Goal: Task Accomplishment & Management: Use online tool/utility

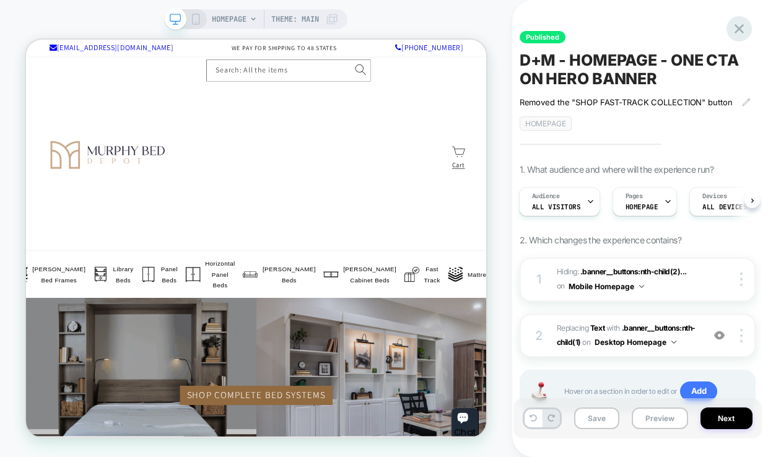
click at [740, 22] on icon at bounding box center [738, 28] width 17 height 17
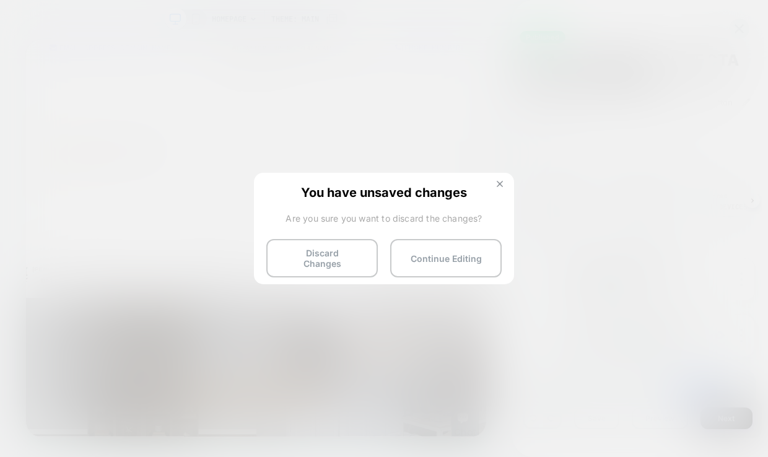
click at [499, 182] on img at bounding box center [499, 184] width 6 height 6
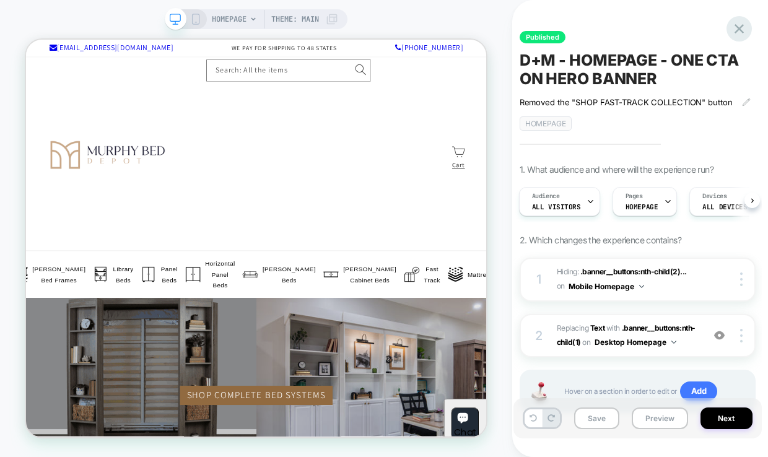
click at [739, 20] on icon at bounding box center [738, 28] width 17 height 17
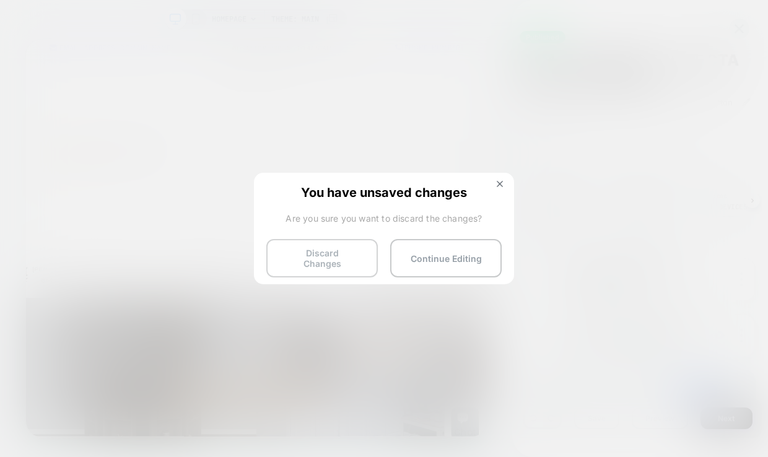
click at [324, 258] on button "Discard Changes" at bounding box center [321, 258] width 111 height 38
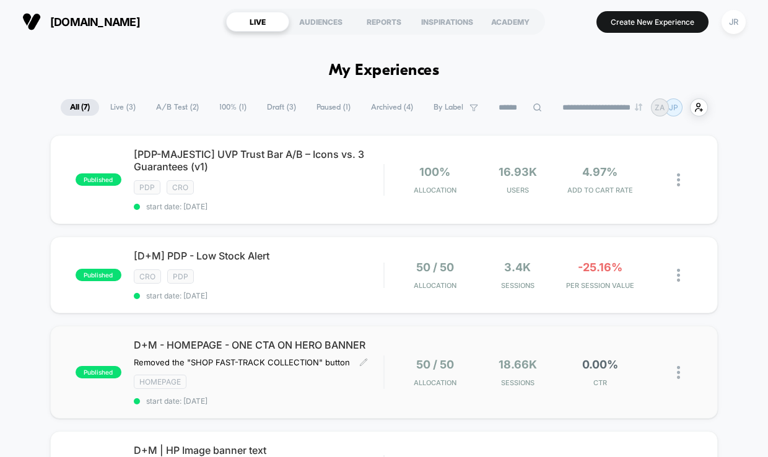
click at [297, 379] on div "HOMEPAGE" at bounding box center [259, 381] width 250 height 14
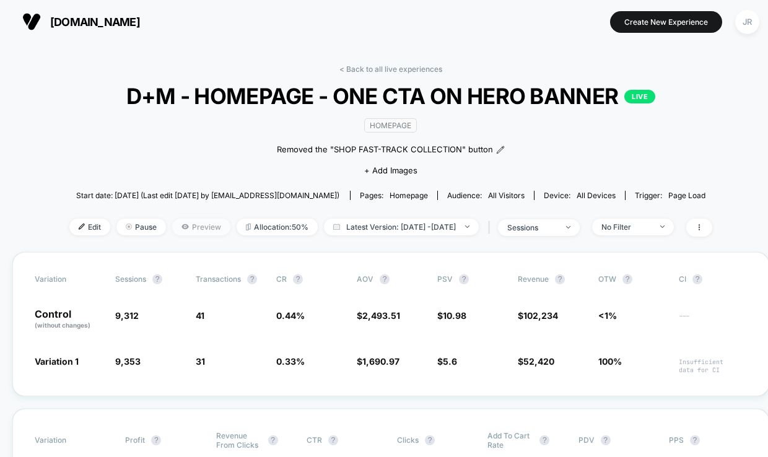
click at [181, 223] on icon at bounding box center [184, 226] width 7 height 7
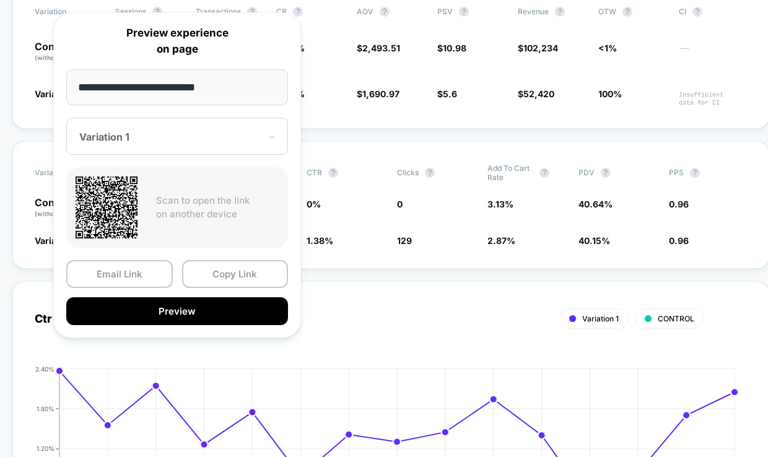
scroll to position [275, 0]
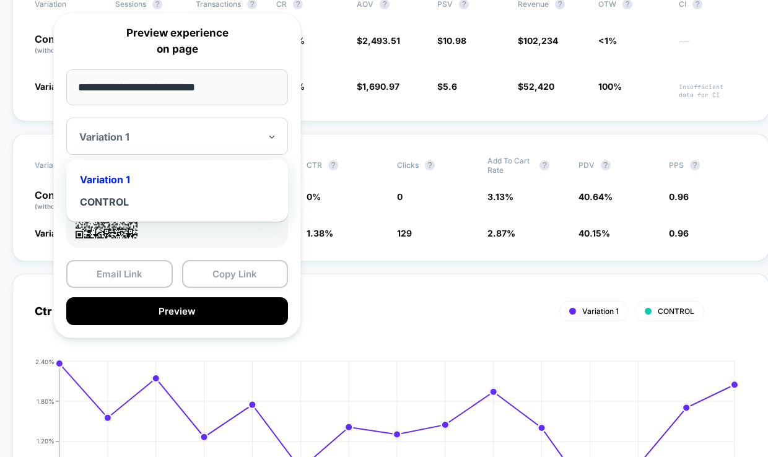
click at [201, 140] on div at bounding box center [169, 137] width 181 height 12
click at [352, 166] on span "CTR ?" at bounding box center [340, 165] width 68 height 19
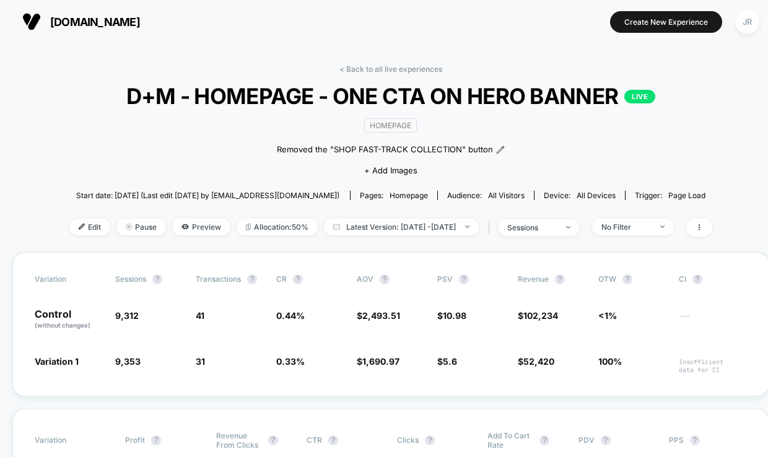
scroll to position [0, 0]
click at [71, 227] on span "Edit" at bounding box center [89, 226] width 41 height 17
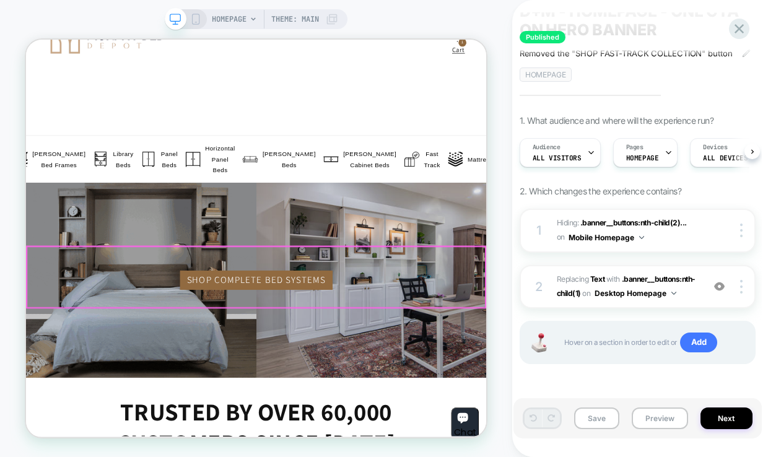
scroll to position [206, 0]
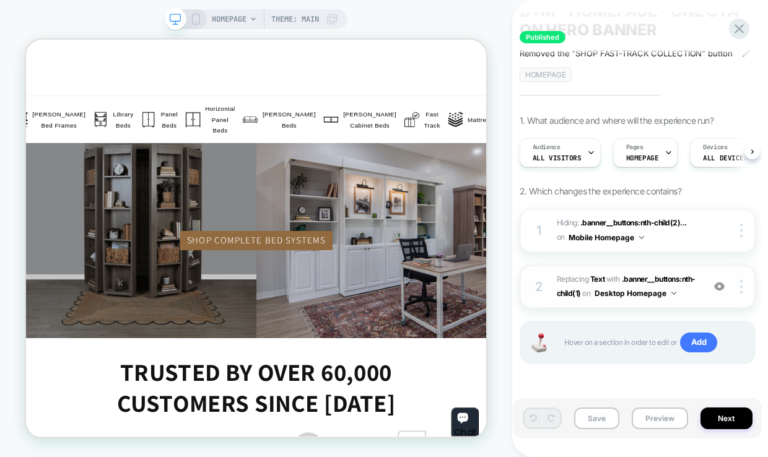
click at [716, 281] on img at bounding box center [719, 286] width 11 height 11
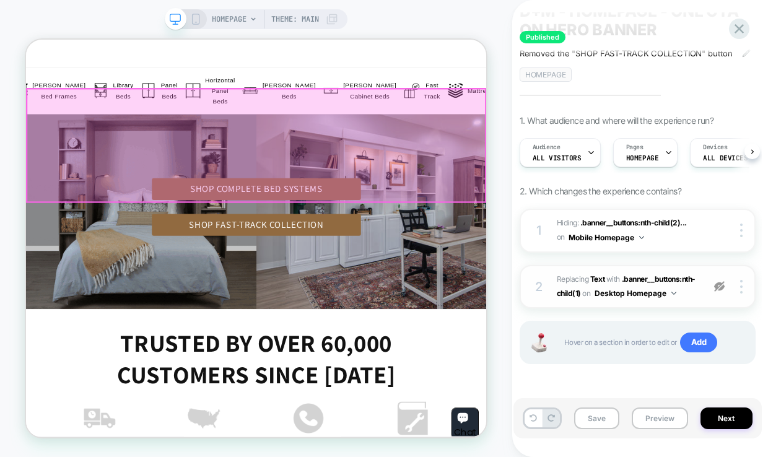
scroll to position [481, 0]
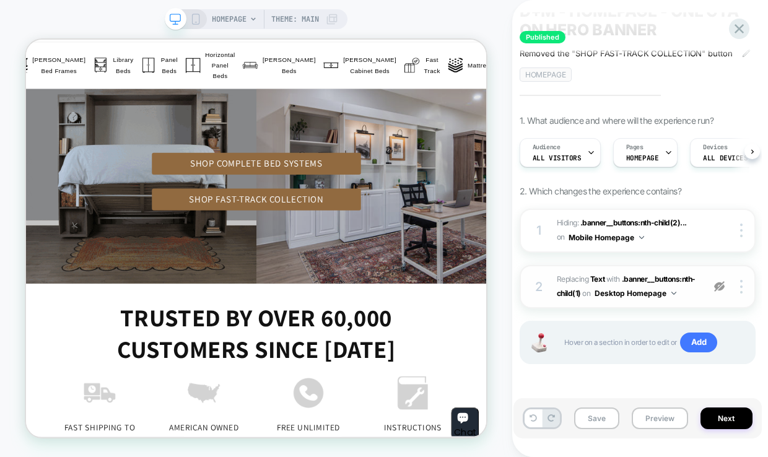
click at [722, 281] on img at bounding box center [719, 286] width 11 height 11
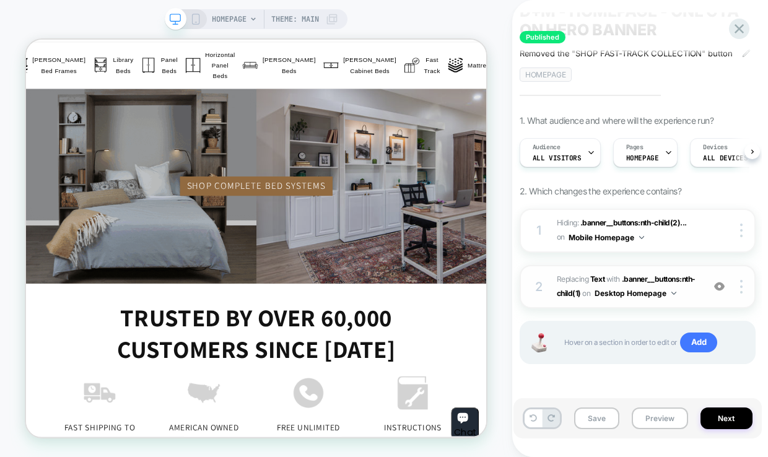
click at [677, 292] on span "#_loomi_addon_1756315798310 Replacing Text WITH .banner__buttons:nth-child(1) .…" at bounding box center [626, 286] width 140 height 29
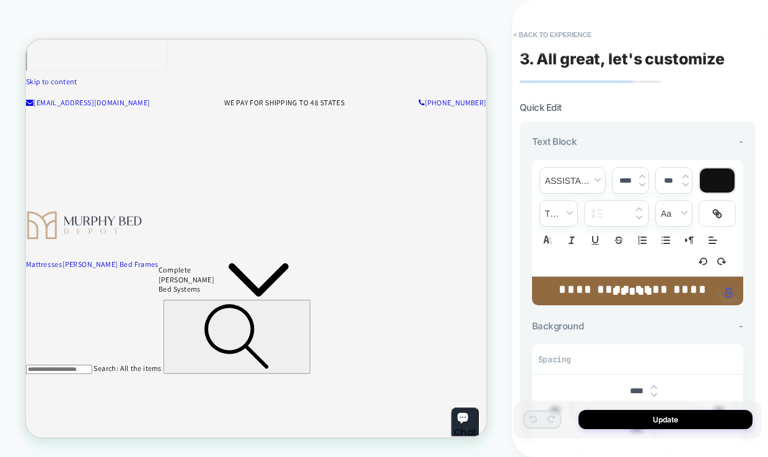
scroll to position [147, 0]
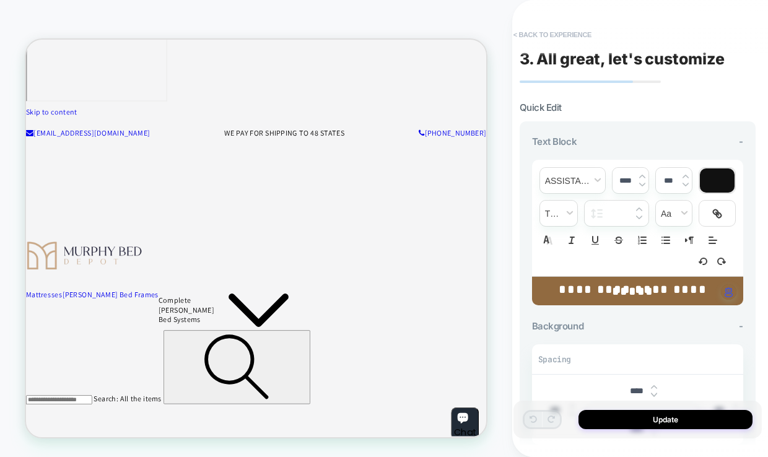
click at [519, 33] on button "< Back to experience" at bounding box center [552, 35] width 90 height 20
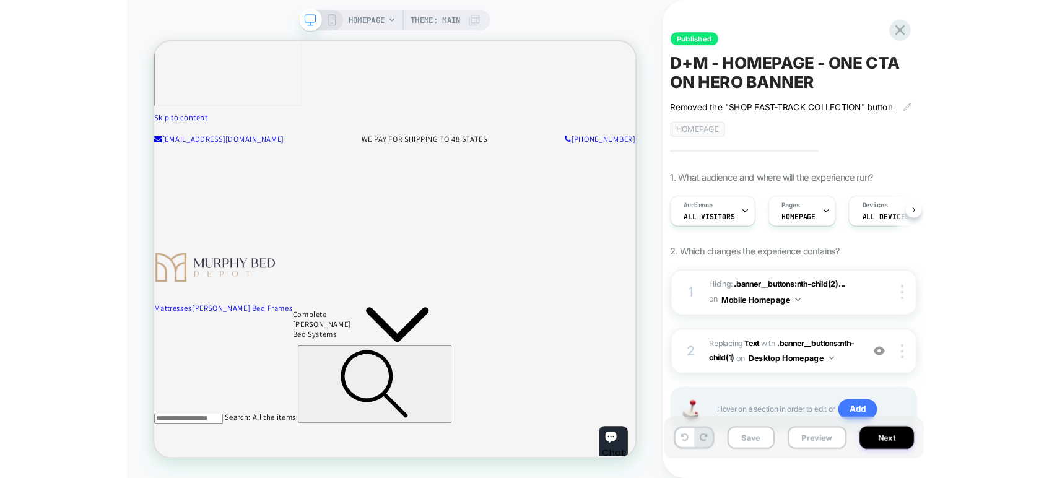
scroll to position [124, 0]
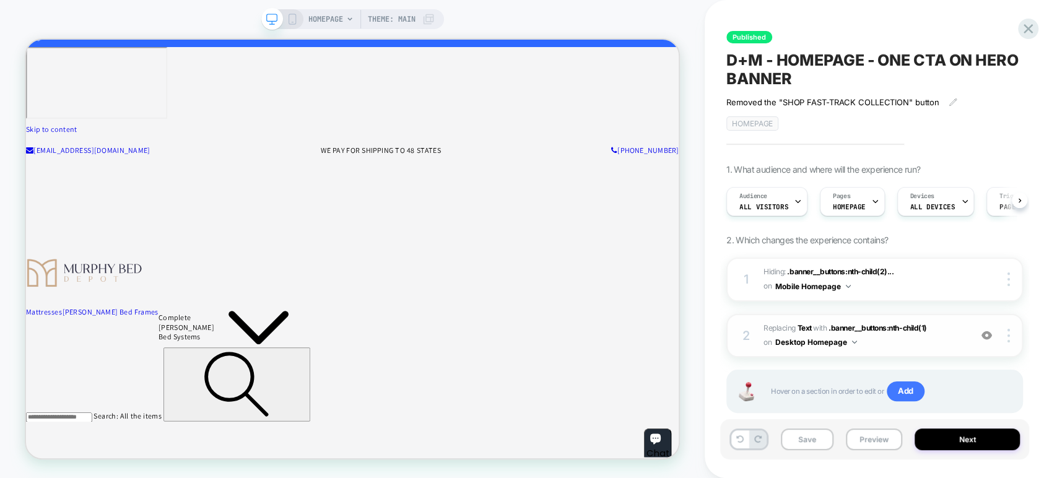
click at [767, 335] on img at bounding box center [986, 335] width 11 height 11
click at [767, 441] on button "Preview" at bounding box center [873, 439] width 56 height 22
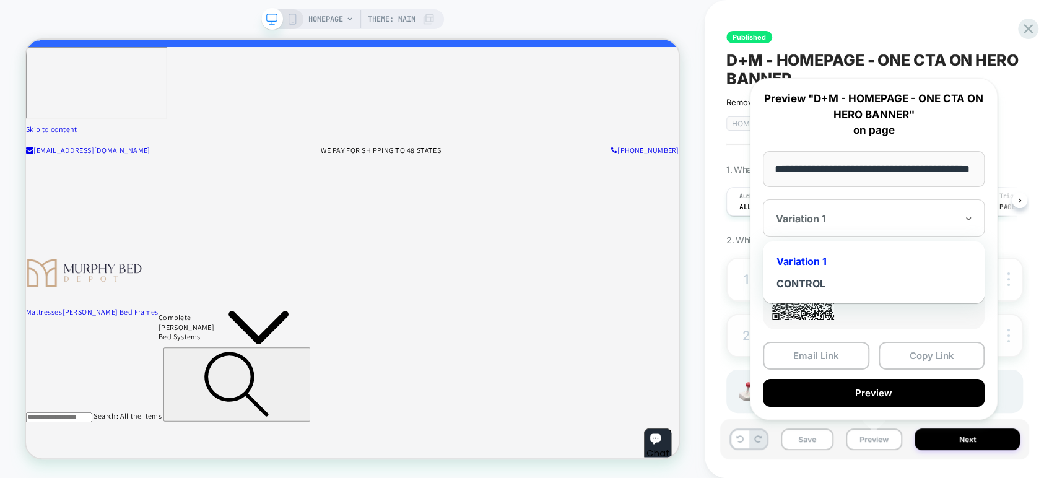
scroll to position [0, 0]
click at [767, 222] on div at bounding box center [866, 218] width 181 height 12
click at [767, 277] on div "CONTROL" at bounding box center [873, 283] width 209 height 22
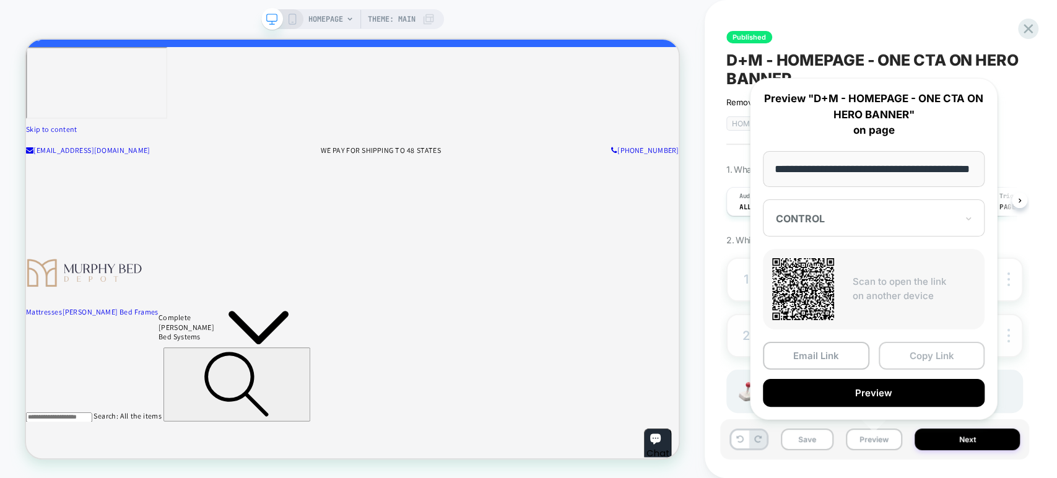
click at [767, 350] on button "Copy Link" at bounding box center [931, 356] width 106 height 28
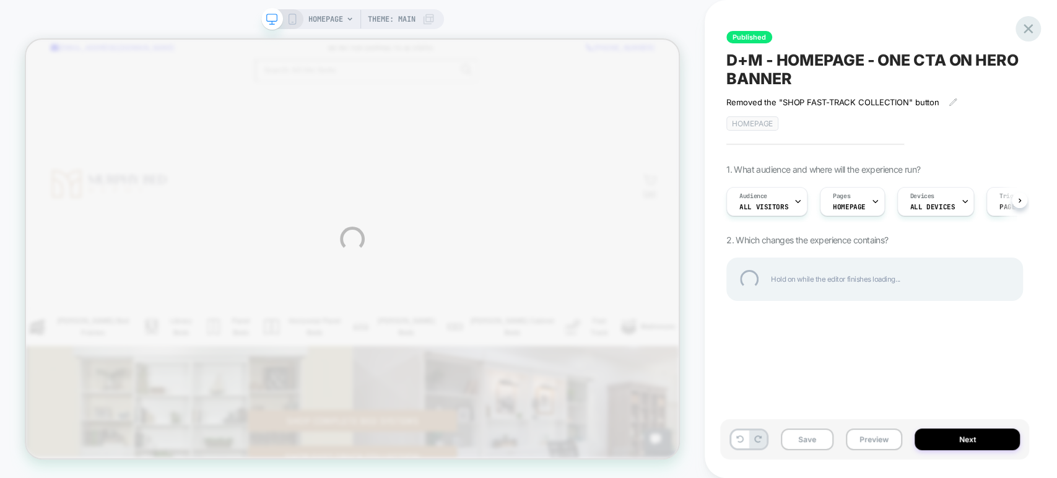
click at [1030, 33] on div at bounding box center [1027, 28] width 25 height 25
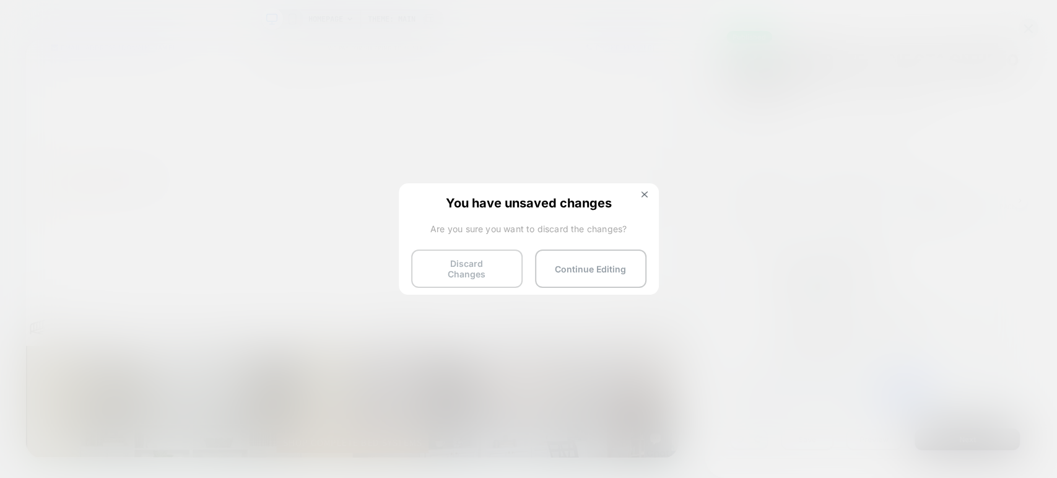
click at [473, 272] on button "Discard Changes" at bounding box center [466, 268] width 111 height 38
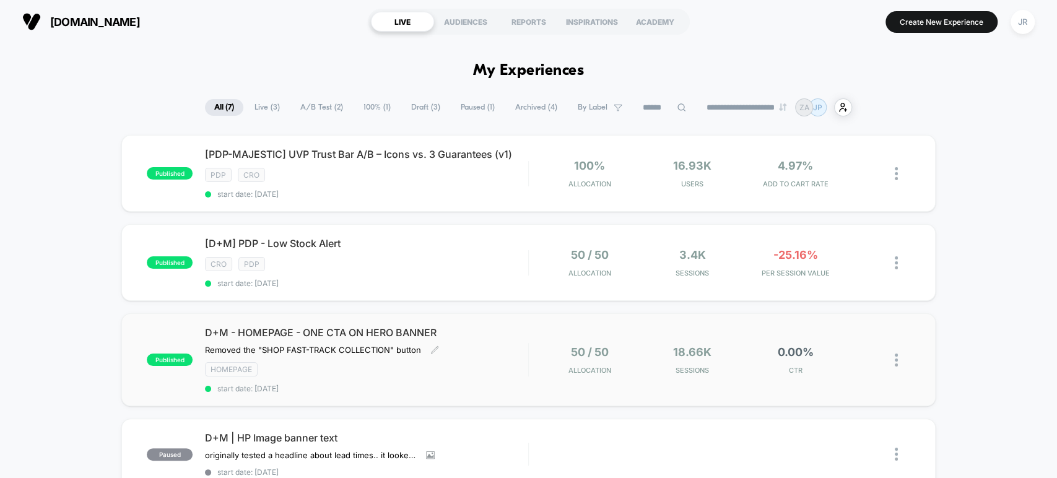
click at [477, 345] on div "D+M - HOMEPAGE - ONE CTA ON HERO BANNER Removed the "SHOP FAST-TRACK COLLECTION…" at bounding box center [366, 359] width 322 height 67
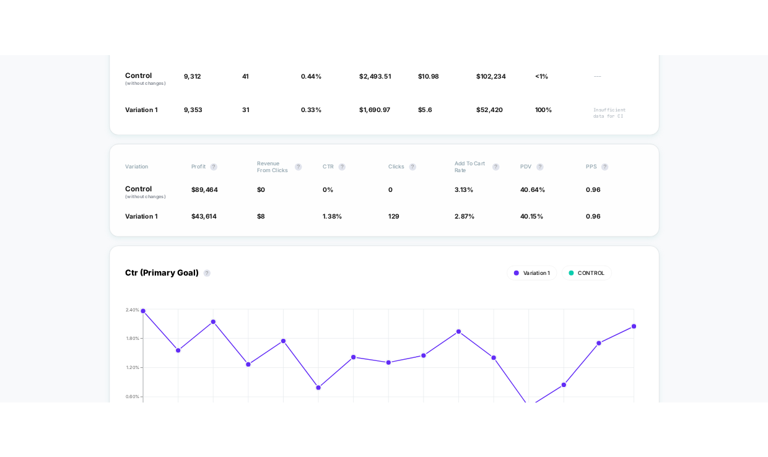
scroll to position [275, 0]
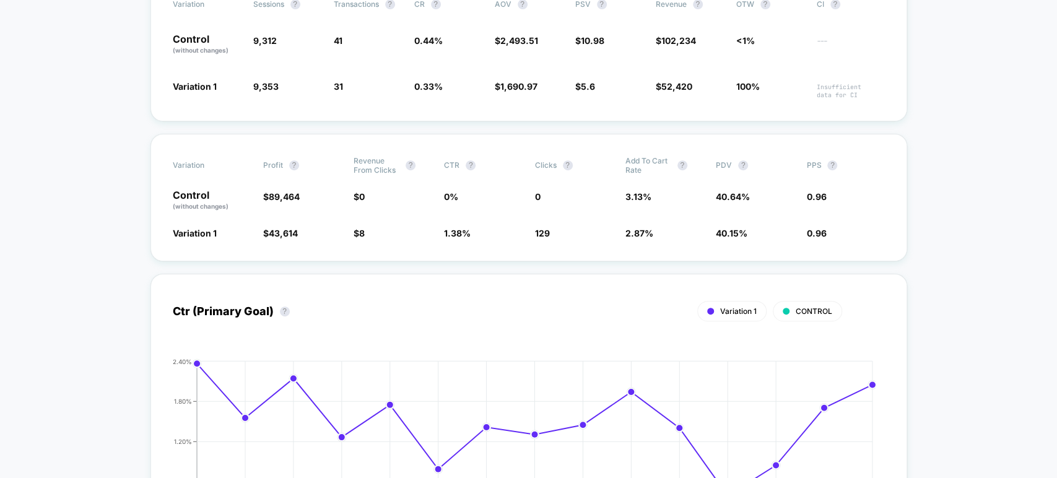
drag, startPoint x: 137, startPoint y: 121, endPoint x: 913, endPoint y: 270, distance: 789.9
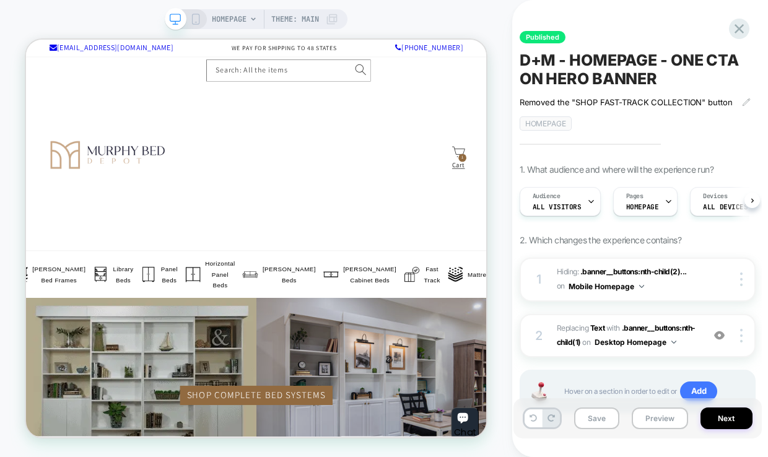
click at [657, 421] on button "Preview" at bounding box center [659, 418] width 56 height 22
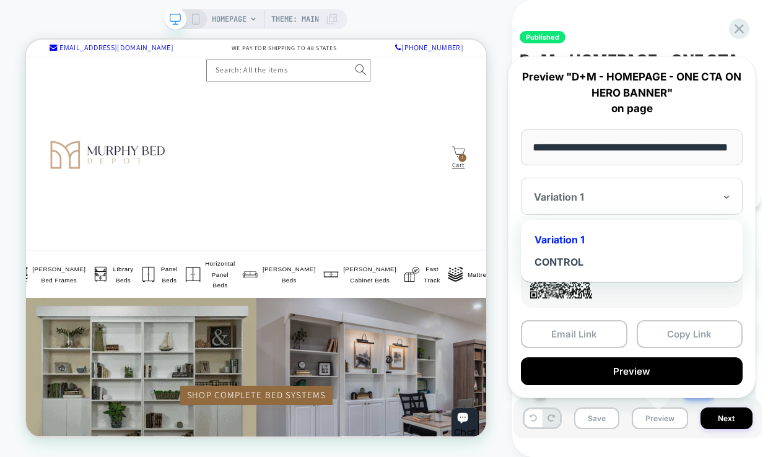
click at [624, 204] on div "Variation 1" at bounding box center [632, 196] width 222 height 37
click at [590, 261] on div "CONTROL" at bounding box center [631, 262] width 209 height 22
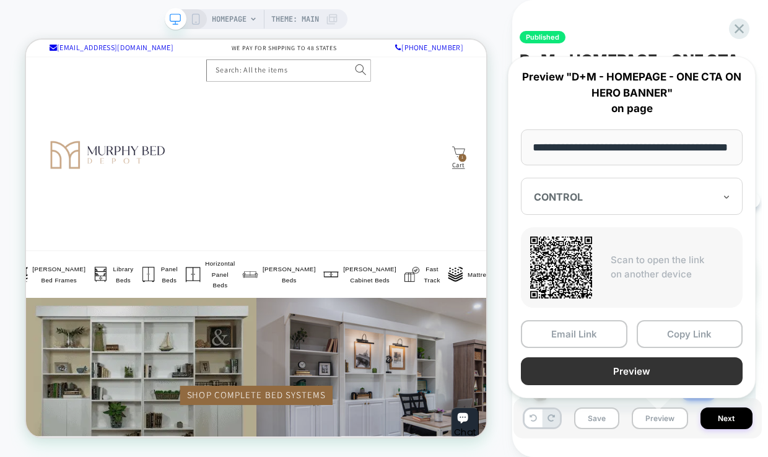
click at [654, 366] on button "Preview" at bounding box center [632, 371] width 222 height 28
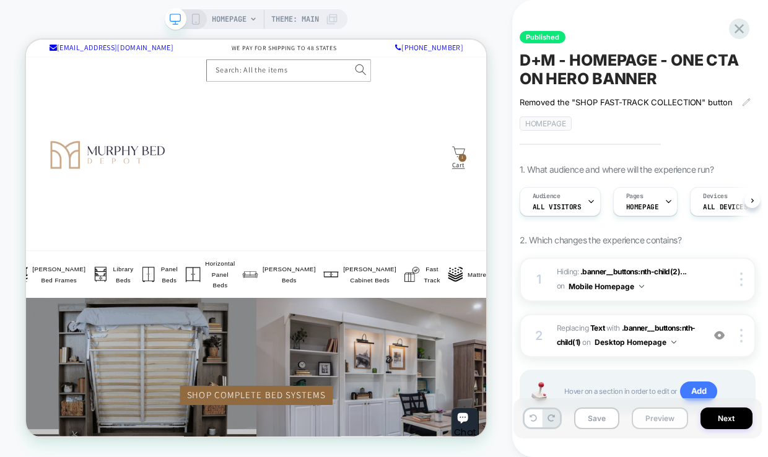
click at [661, 419] on button "Preview" at bounding box center [659, 418] width 56 height 22
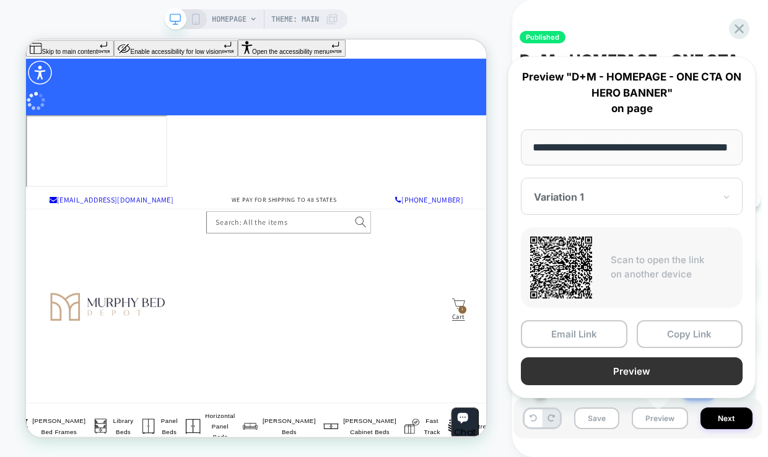
click at [659, 369] on button "Preview" at bounding box center [632, 371] width 222 height 28
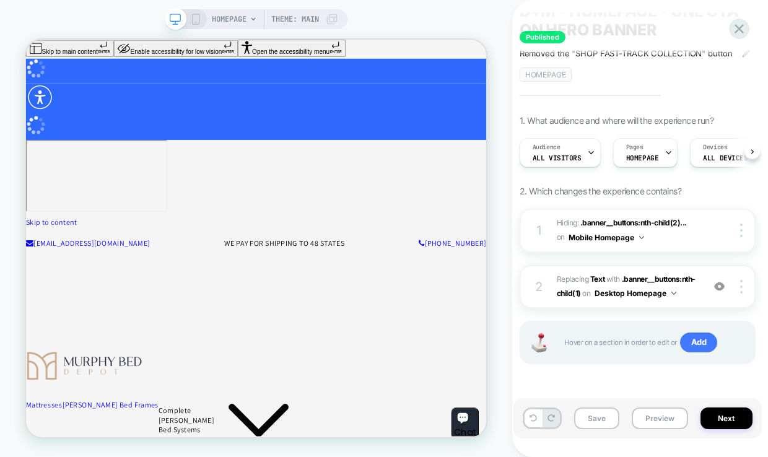
scroll to position [60, 0]
click at [735, 25] on icon at bounding box center [738, 28] width 9 height 9
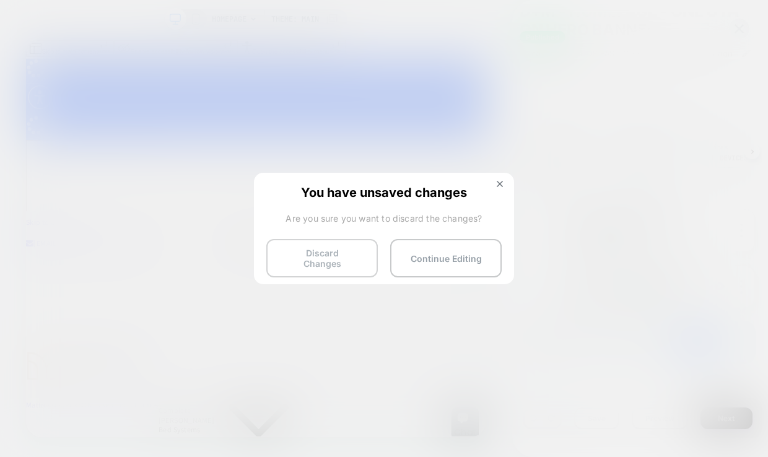
click at [343, 256] on button "Discard Changes" at bounding box center [321, 258] width 111 height 38
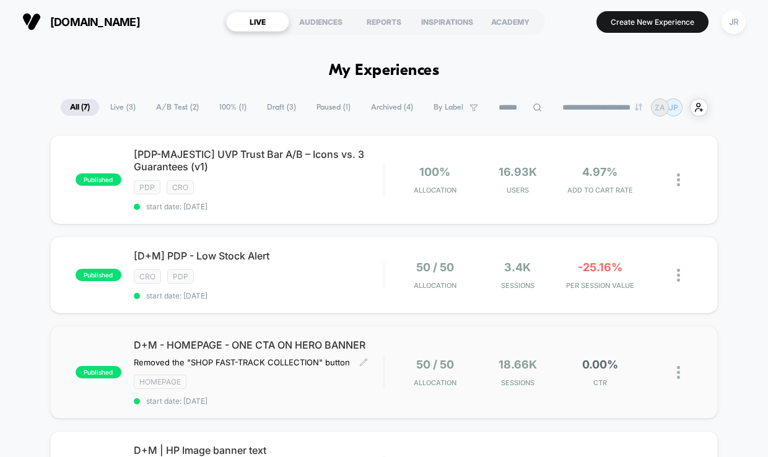
click at [331, 378] on div "HOMEPAGE" at bounding box center [259, 381] width 250 height 14
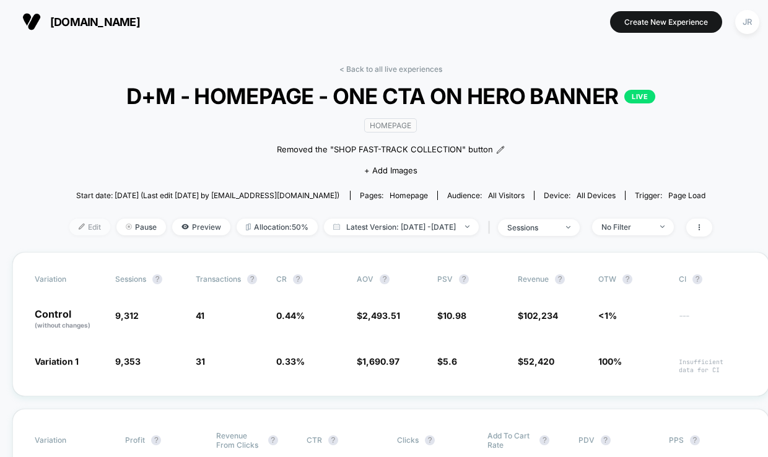
click at [69, 221] on span "Edit" at bounding box center [89, 226] width 41 height 17
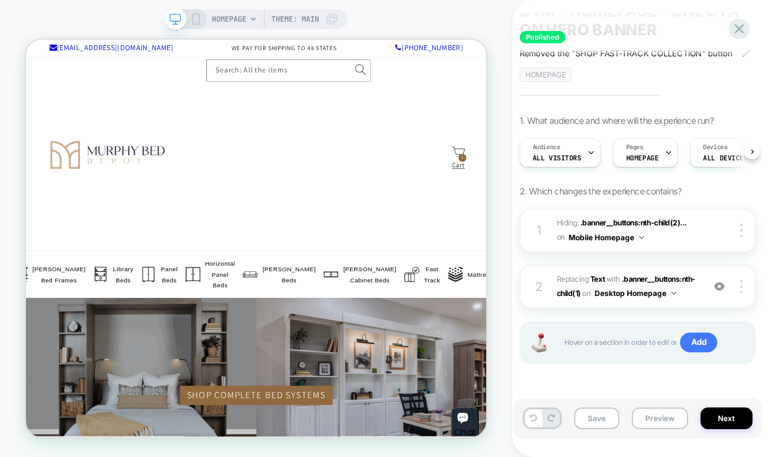
scroll to position [60, 0]
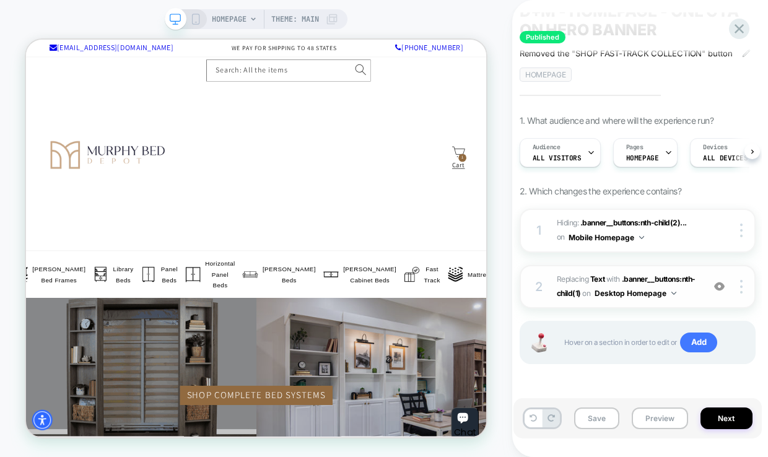
click at [717, 282] on img at bounding box center [719, 286] width 11 height 11
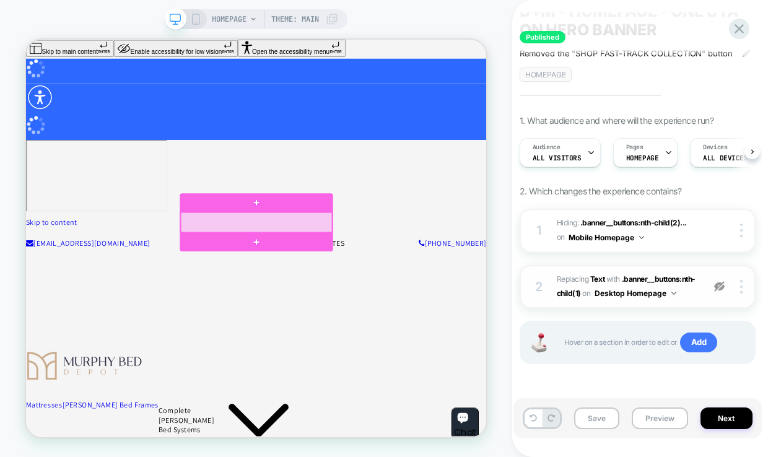
click at [365, 287] on div at bounding box center [333, 283] width 202 height 27
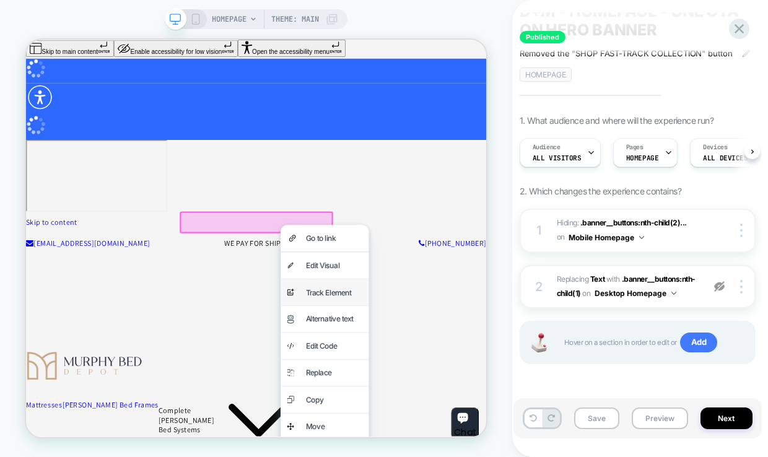
click at [418, 377] on div "Track Element" at bounding box center [437, 377] width 76 height 18
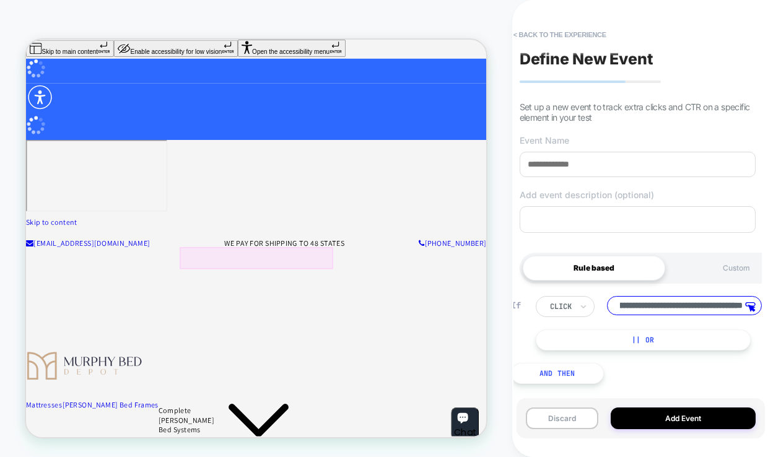
scroll to position [0, 0]
click at [372, 337] on div at bounding box center [333, 330] width 204 height 29
click at [348, 330] on div at bounding box center [333, 330] width 204 height 29
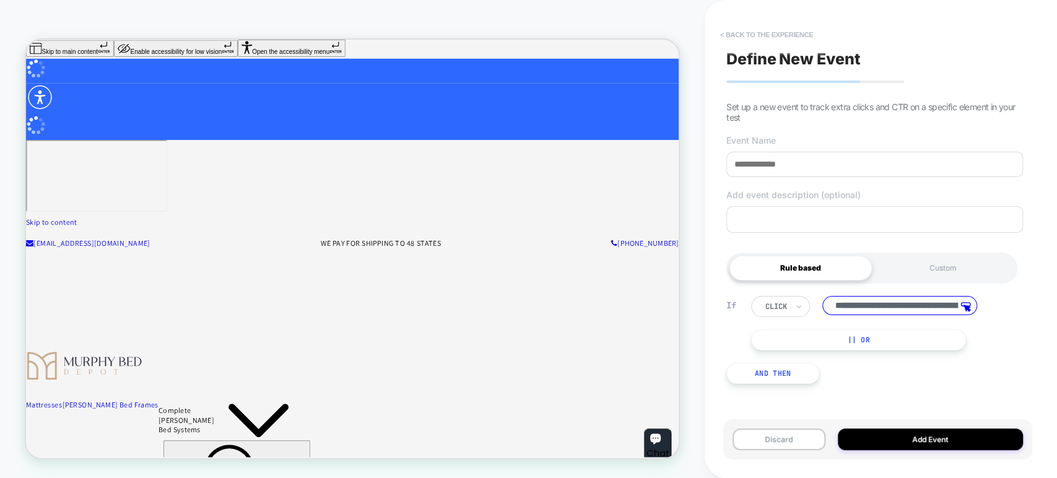
click at [737, 29] on button "< back to the experience" at bounding box center [766, 35] width 105 height 20
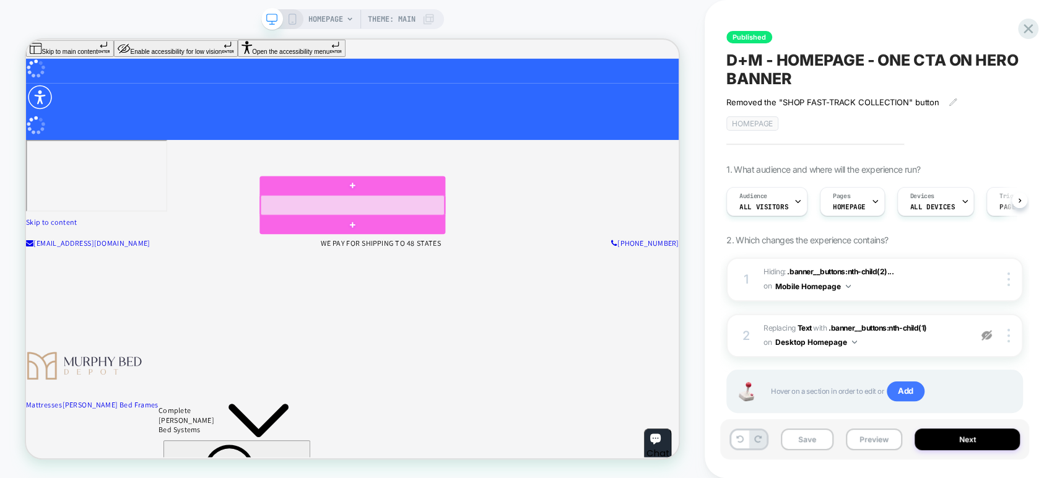
click at [530, 259] on div at bounding box center [461, 260] width 245 height 27
click at [503, 259] on div at bounding box center [461, 260] width 245 height 27
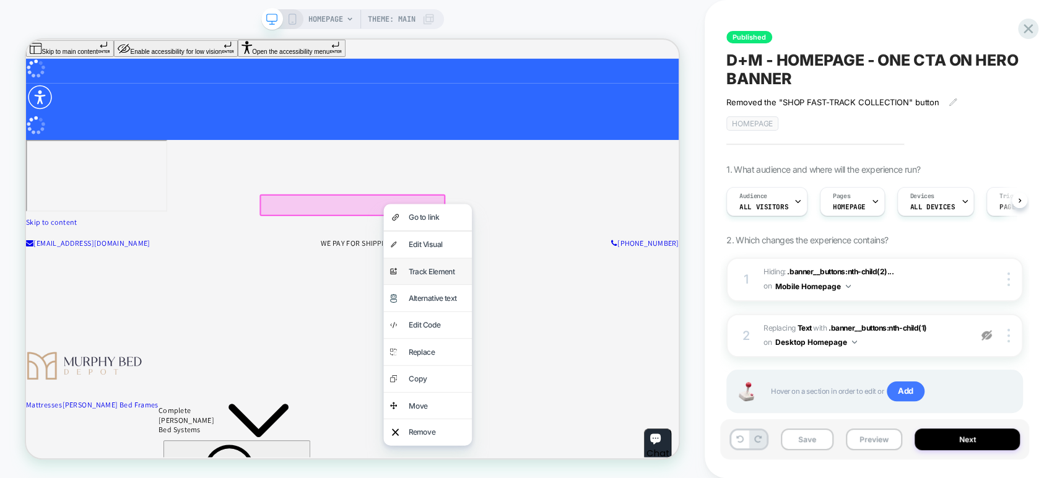
click at [538, 342] on div "Track Element" at bounding box center [574, 349] width 76 height 18
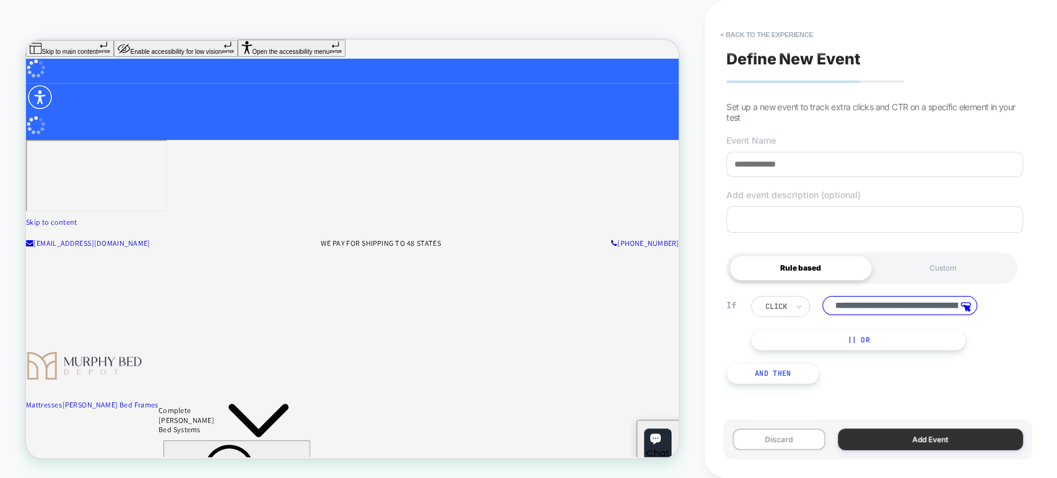
click at [767, 442] on button "Add Event" at bounding box center [929, 439] width 185 height 22
type input "****"
click at [730, 37] on button "< back to the experience" at bounding box center [766, 35] width 105 height 20
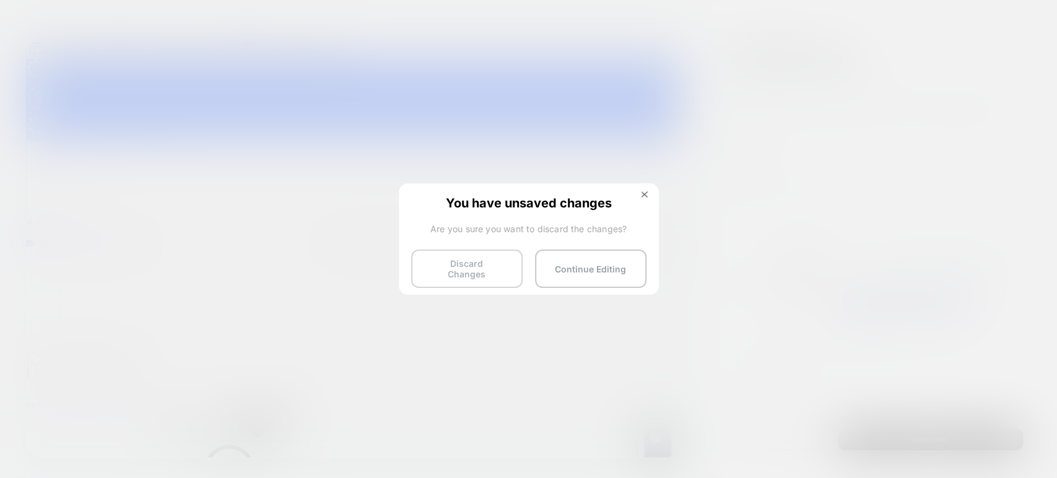
click at [477, 263] on button "Discard Changes" at bounding box center [466, 268] width 111 height 38
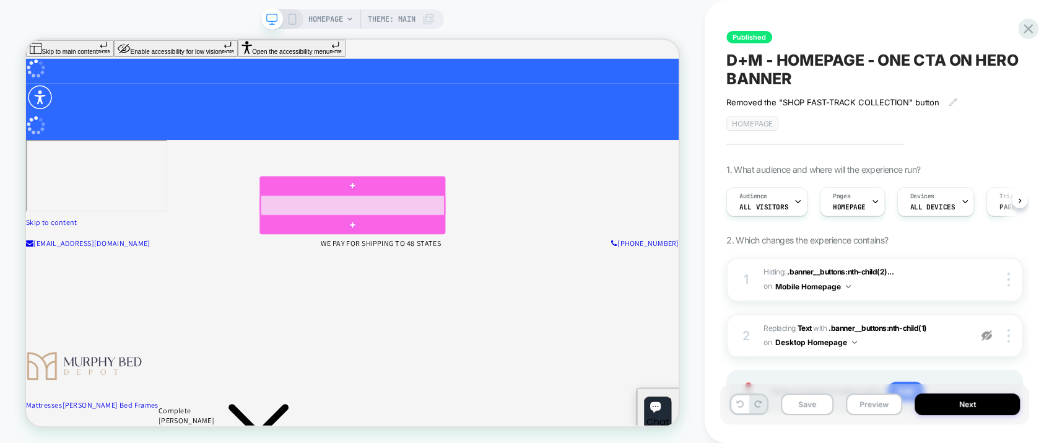
click at [539, 260] on div at bounding box center [461, 260] width 245 height 27
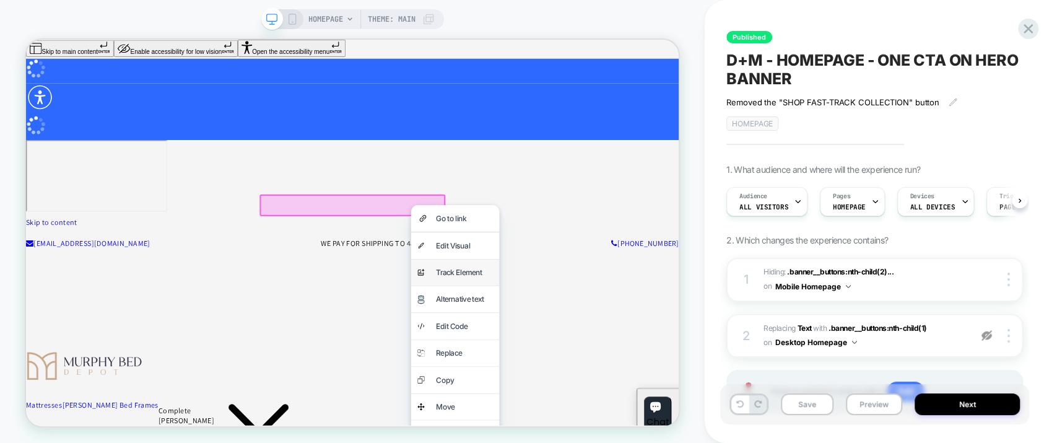
click at [593, 345] on div "Track Element" at bounding box center [611, 350] width 76 height 18
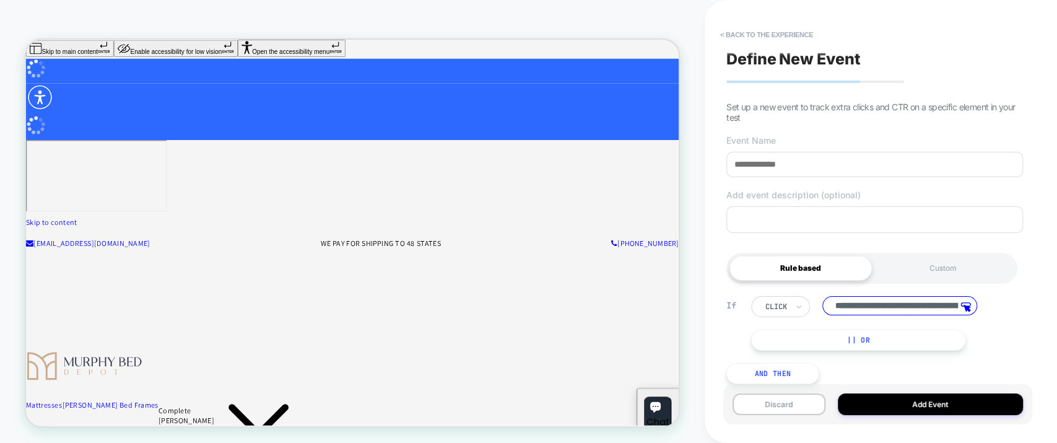
click at [767, 167] on input at bounding box center [874, 164] width 296 height 25
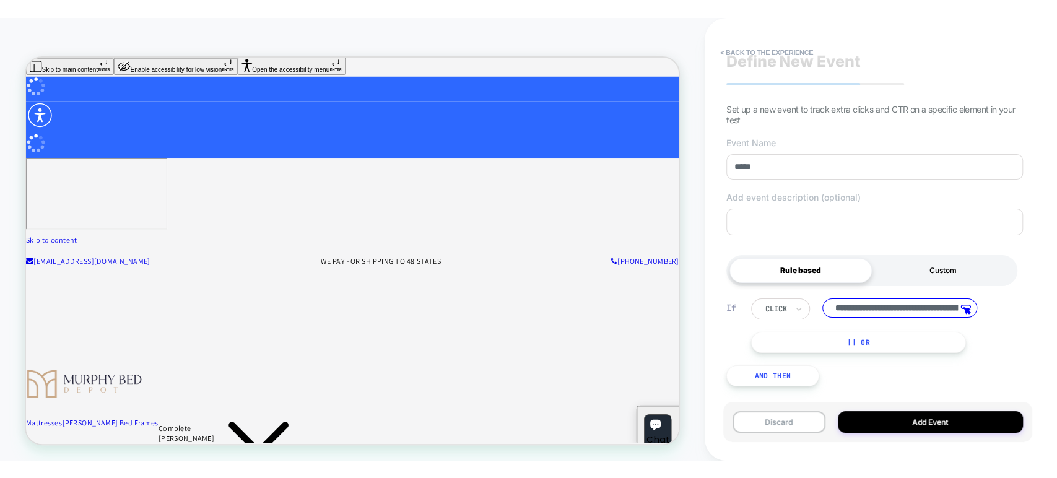
scroll to position [16, 0]
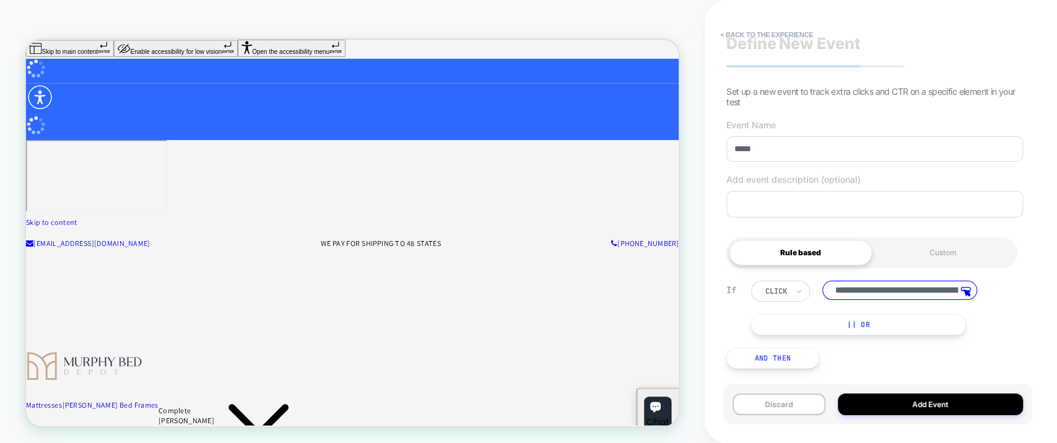
type input "****"
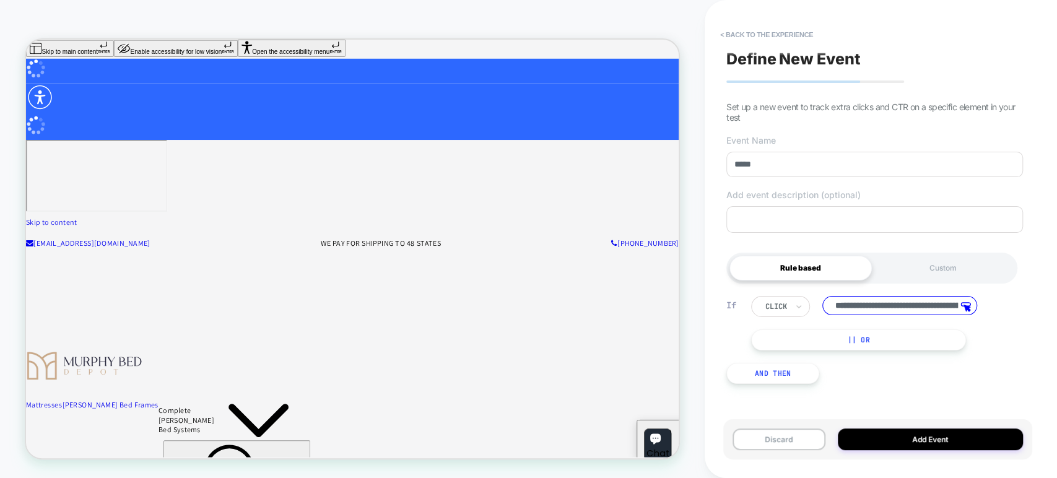
scroll to position [0, 0]
